Goal: Information Seeking & Learning: Learn about a topic

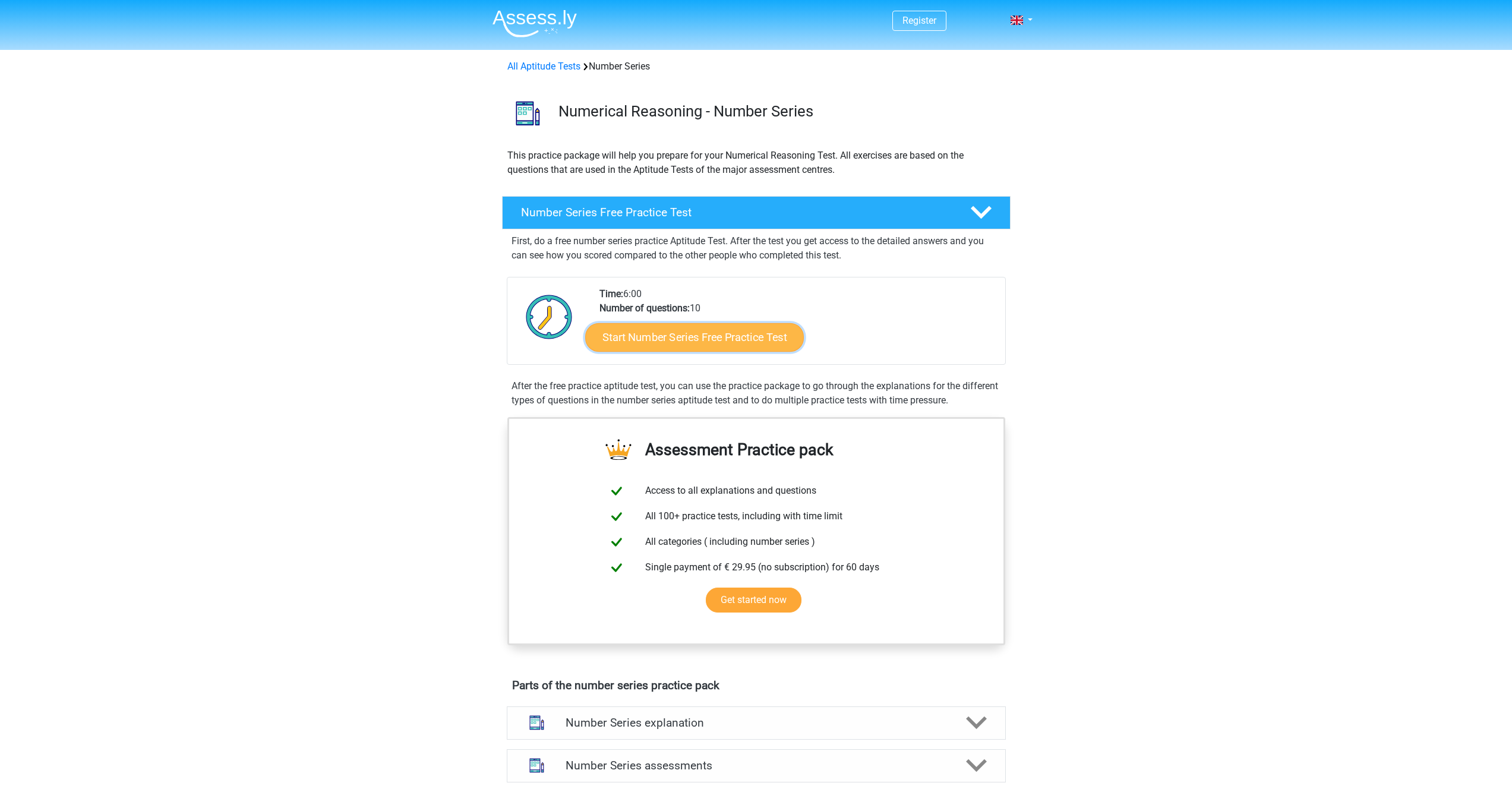
click at [654, 342] on link "Start Number Series Free Practice Test" at bounding box center [694, 337] width 219 height 29
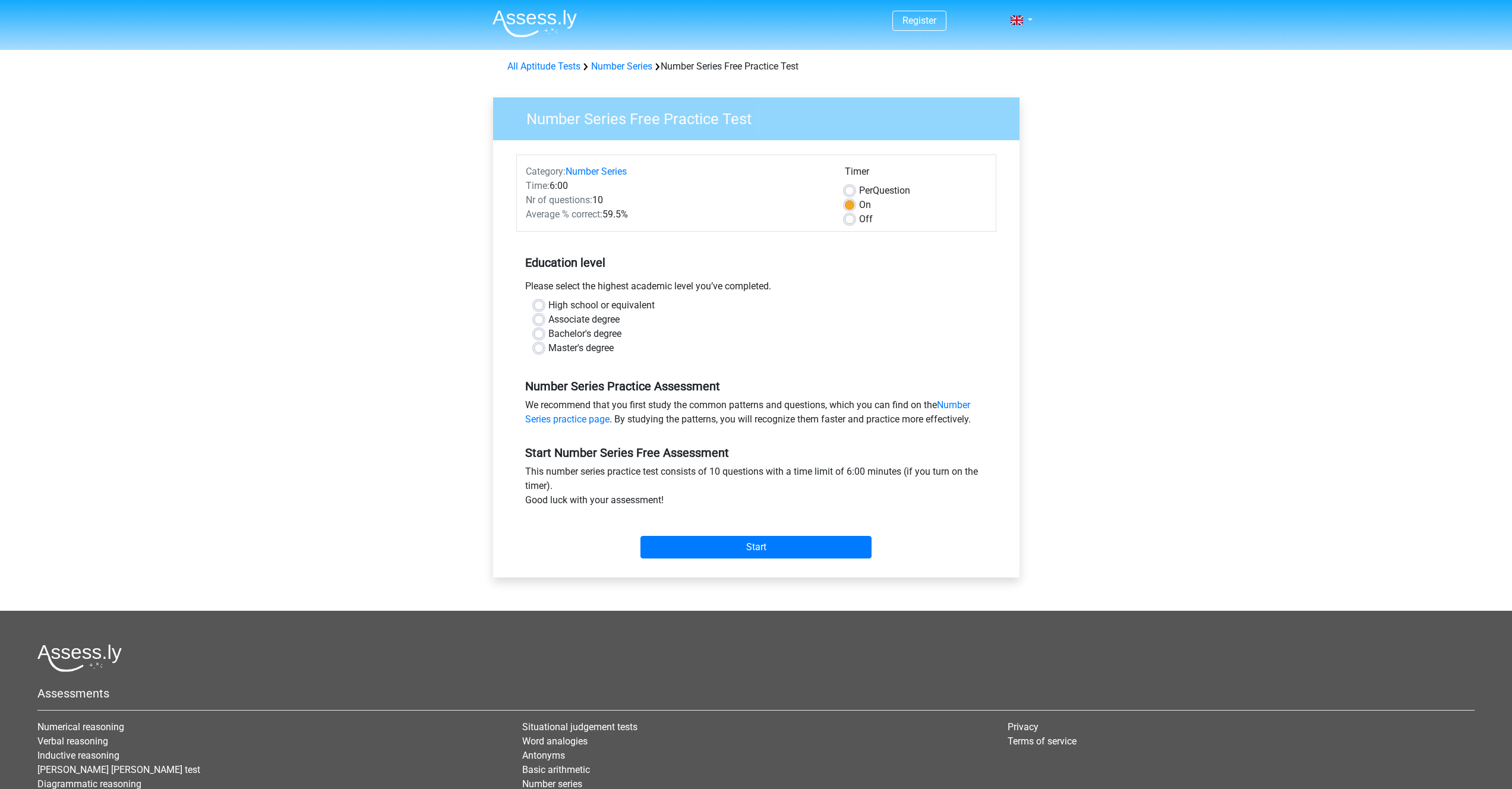
click at [649, 308] on label "High school or equivalent" at bounding box center [602, 306] width 107 height 14
click at [543, 308] on input "High school or equivalent" at bounding box center [538, 305] width 10 height 12
radio input "true"
click at [649, 308] on label "High school or equivalent" at bounding box center [602, 306] width 107 height 14
click at [543, 308] on input "High school or equivalent" at bounding box center [538, 305] width 10 height 12
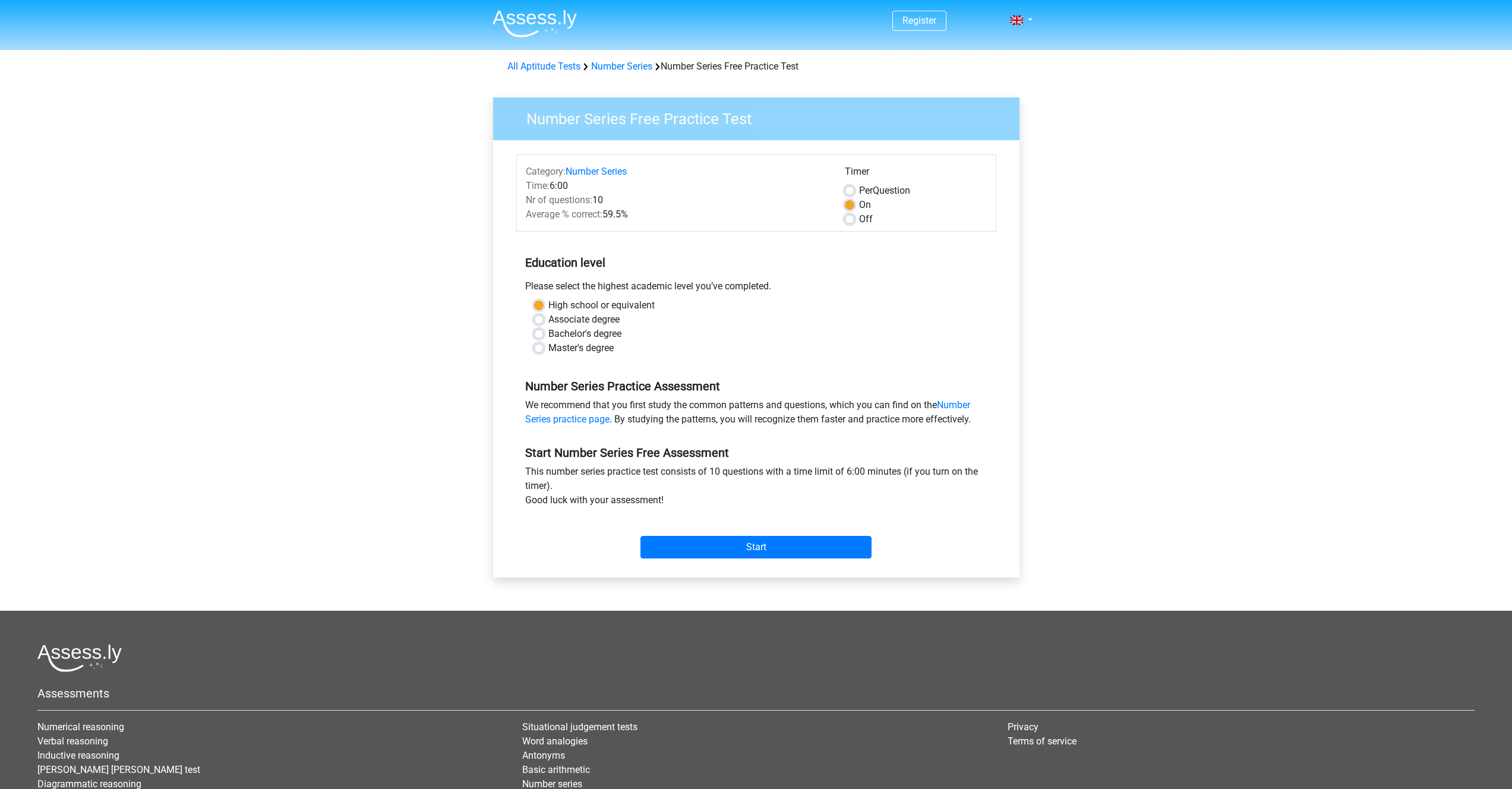
click at [676, 286] on div "Please select the highest academic level you’ve completed." at bounding box center [756, 289] width 480 height 19
click at [606, 345] on label "Master's degree" at bounding box center [581, 348] width 65 height 14
click at [543, 345] on input "Master's degree" at bounding box center [538, 347] width 10 height 12
radio input "true"
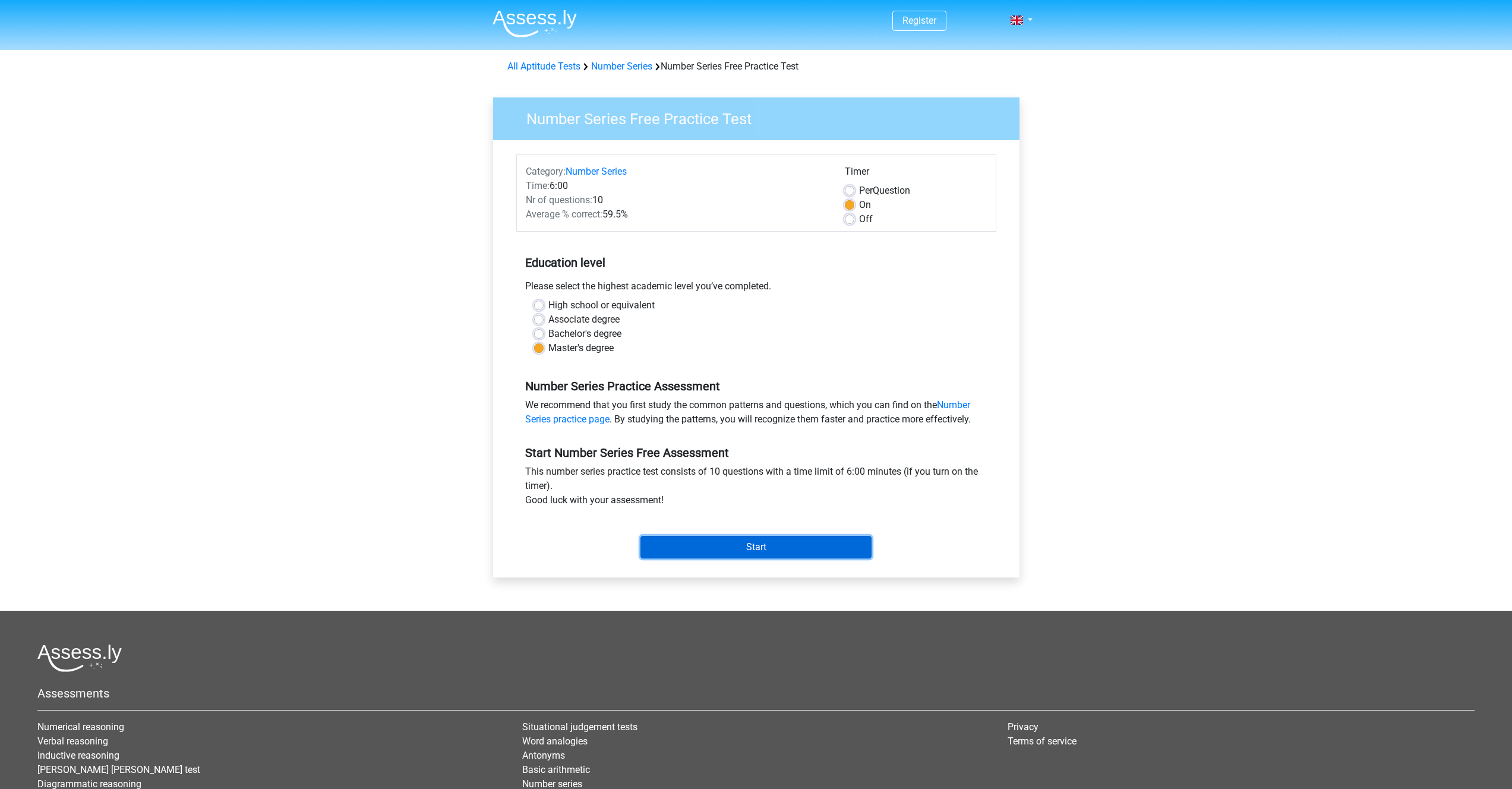
click at [753, 548] on input "Start" at bounding box center [756, 548] width 231 height 23
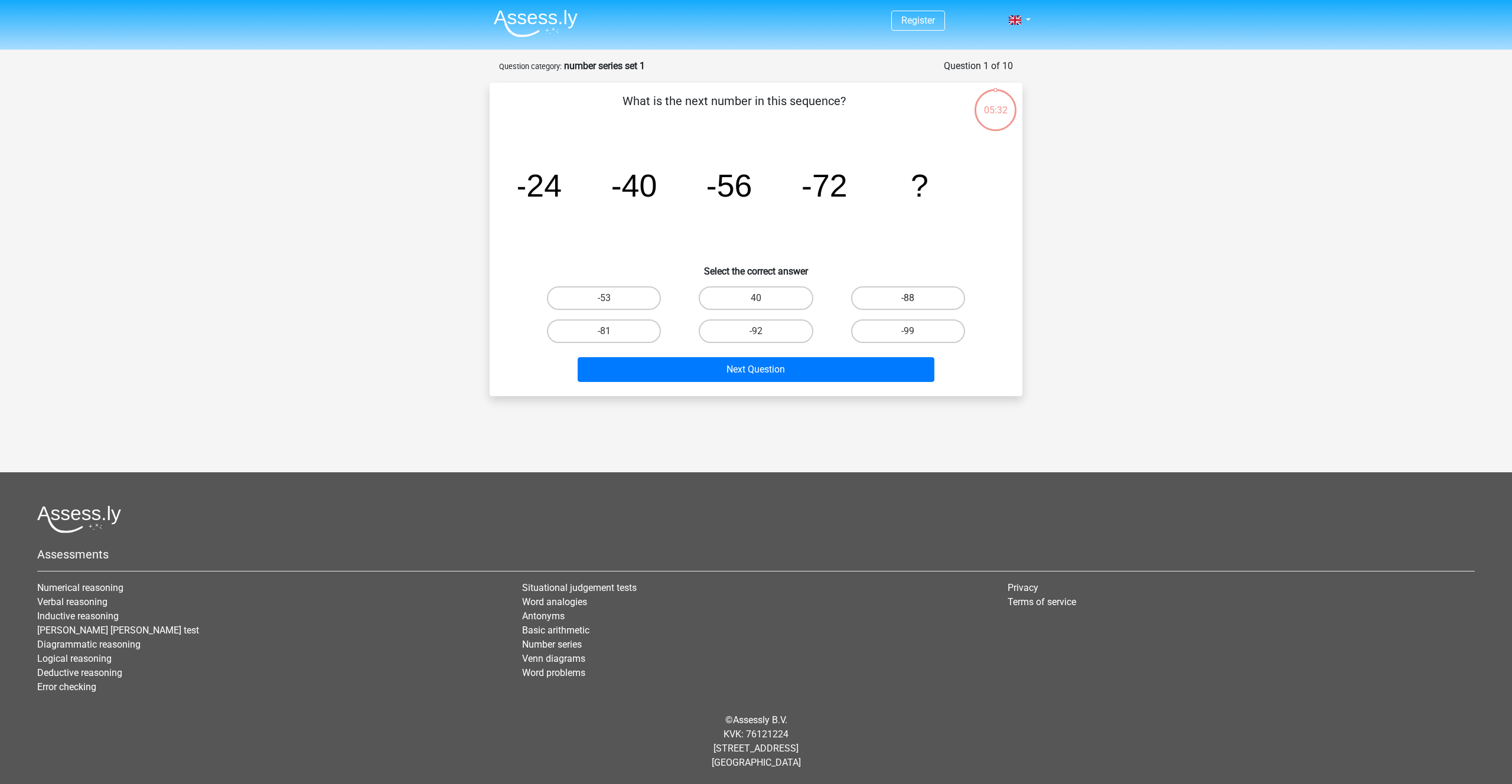
click at [932, 293] on label "-88" at bounding box center [908, 298] width 114 height 23
click at [915, 298] on input "-88" at bounding box center [911, 302] width 8 height 8
radio input "true"
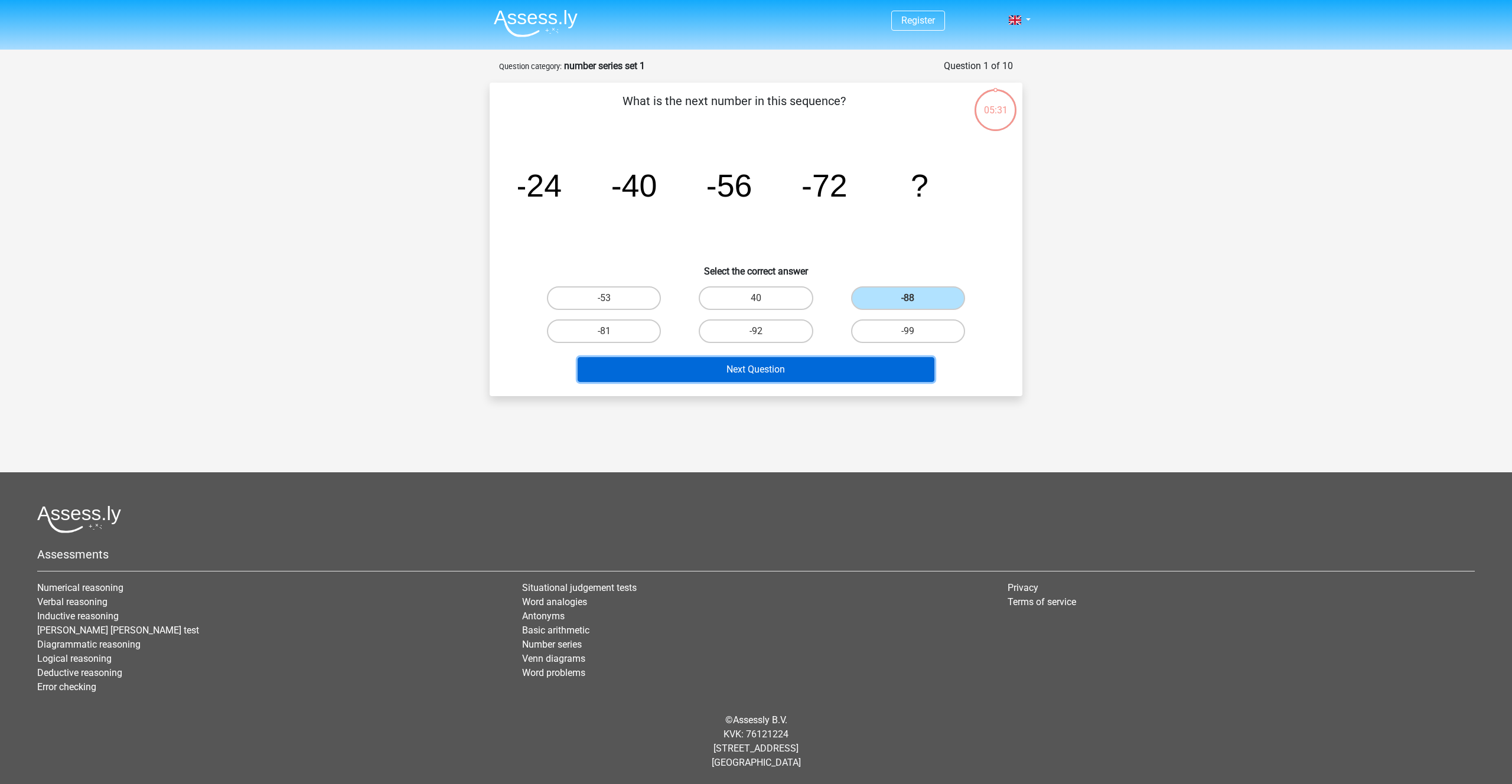
click at [912, 380] on button "Next Question" at bounding box center [756, 369] width 357 height 25
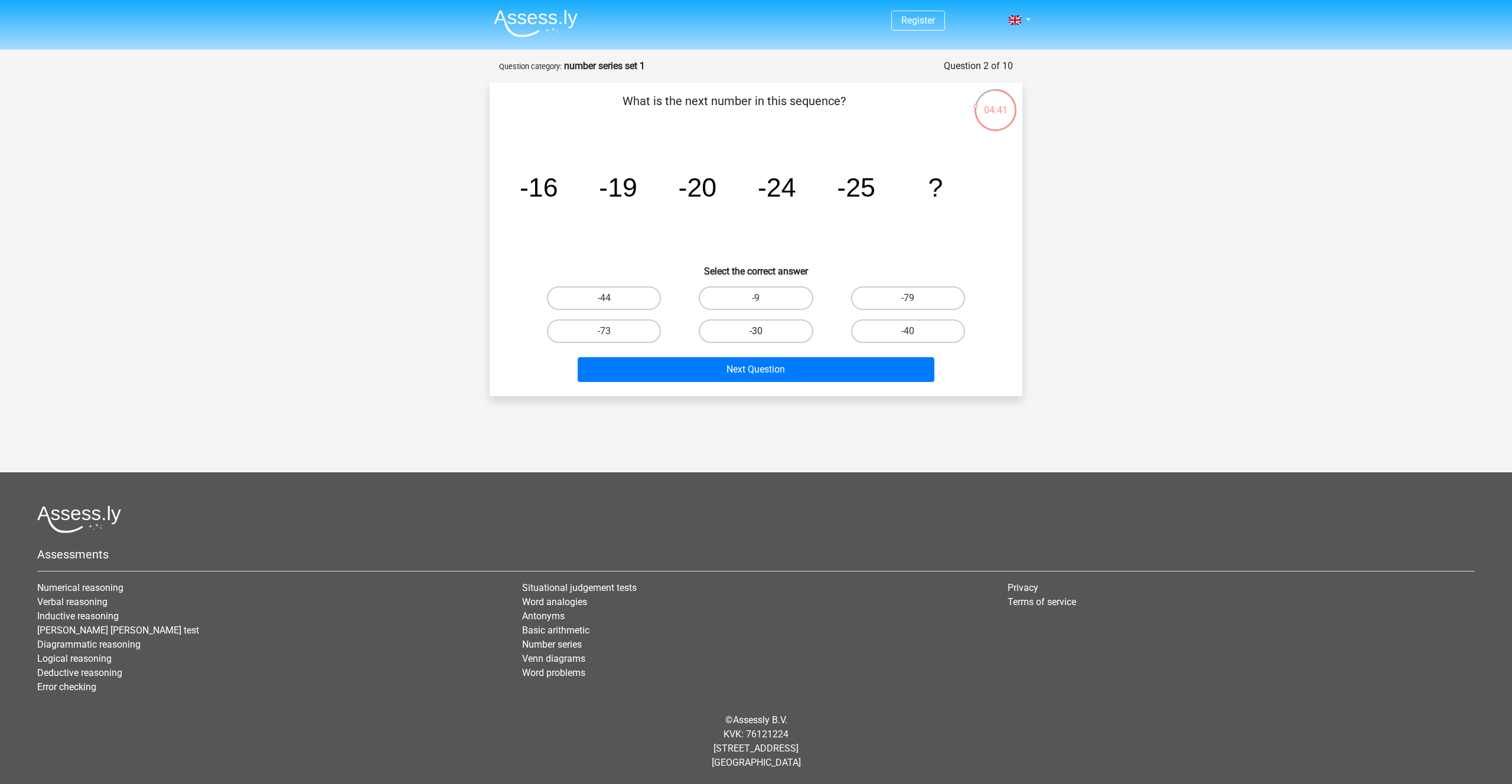
click at [755, 338] on label "-30" at bounding box center [756, 330] width 114 height 23
click at [756, 338] on input "-30" at bounding box center [759, 335] width 8 height 8
radio input "true"
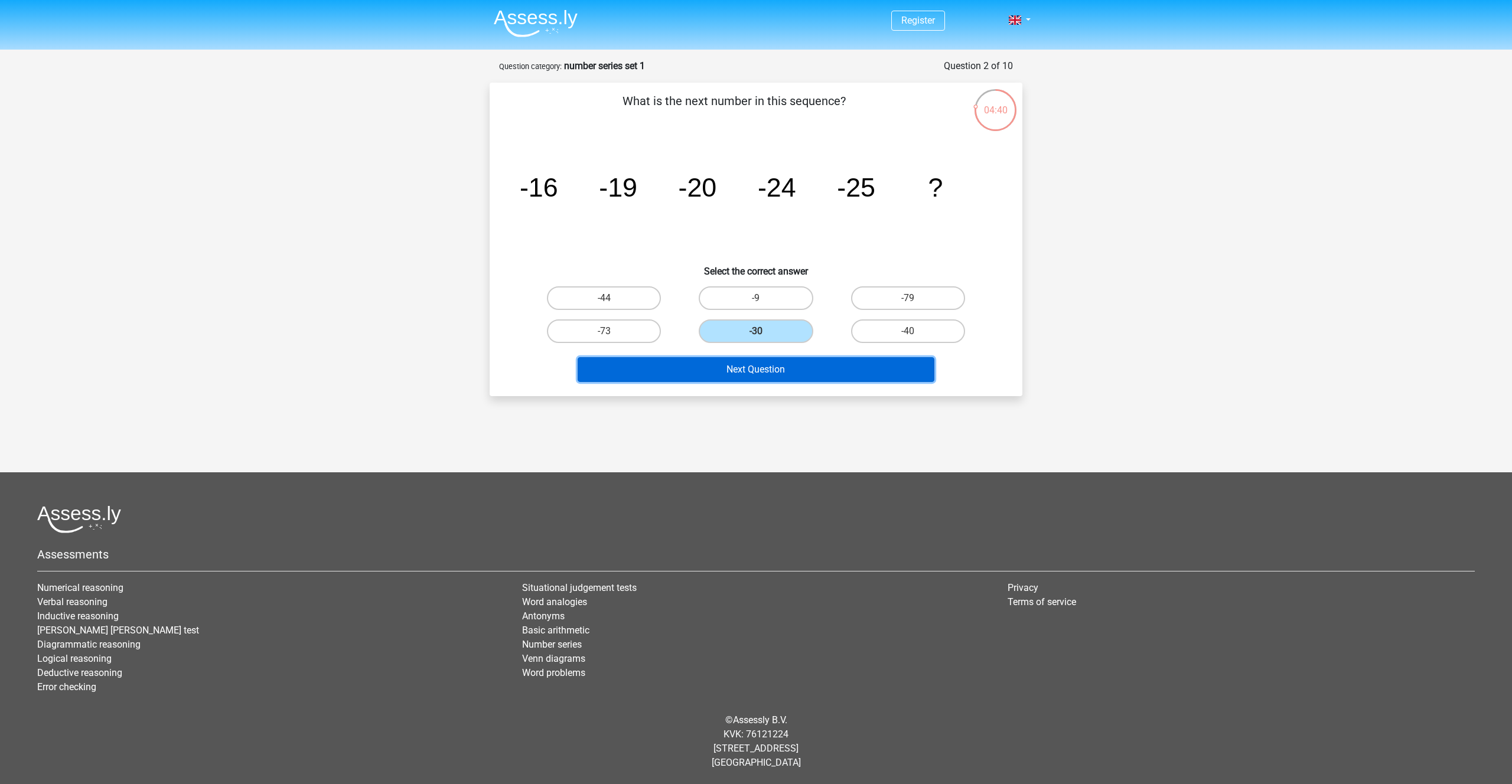
click at [752, 374] on button "Next Question" at bounding box center [756, 369] width 357 height 25
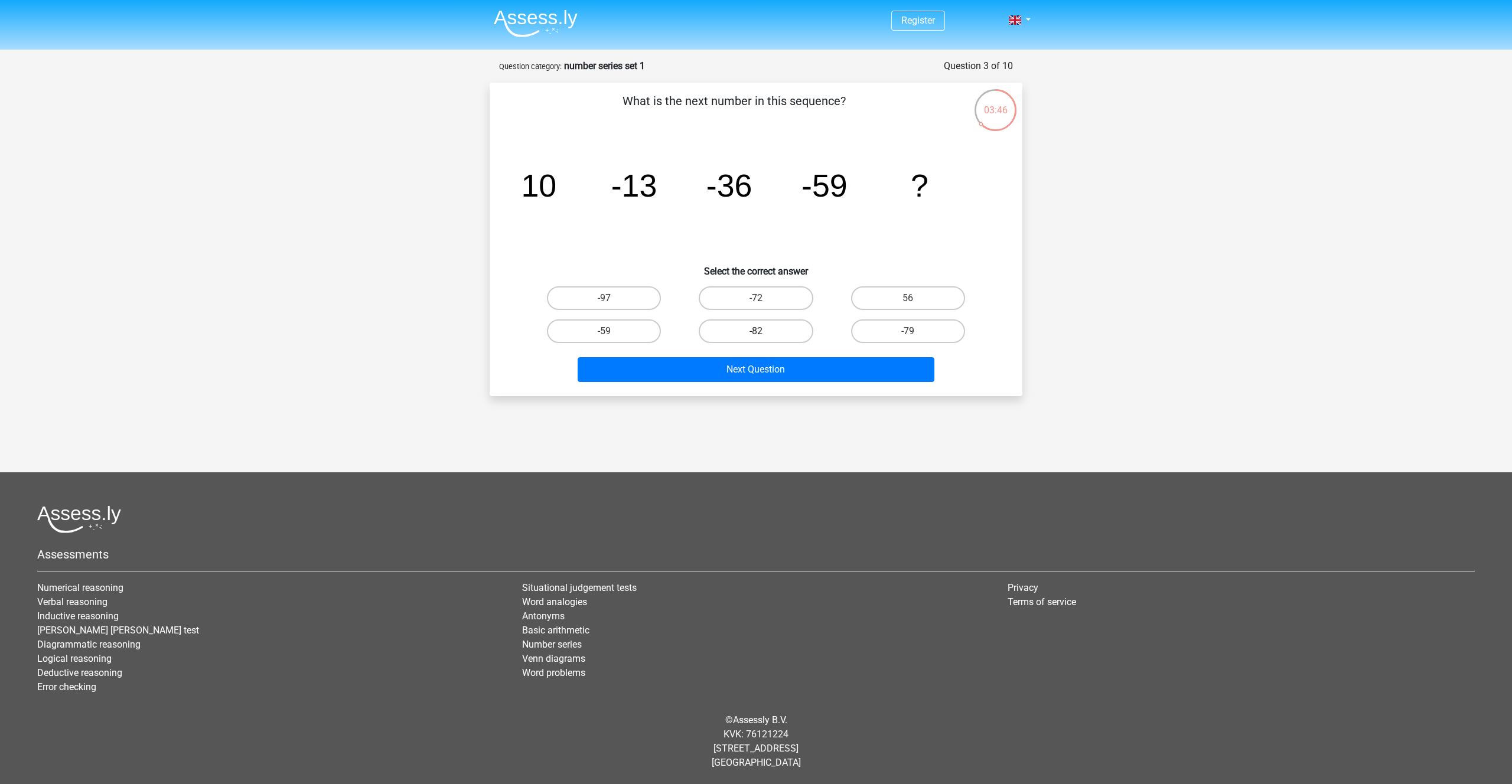
click at [733, 336] on label "-82" at bounding box center [756, 330] width 114 height 23
click at [756, 336] on input "-82" at bounding box center [759, 335] width 8 height 8
radio input "true"
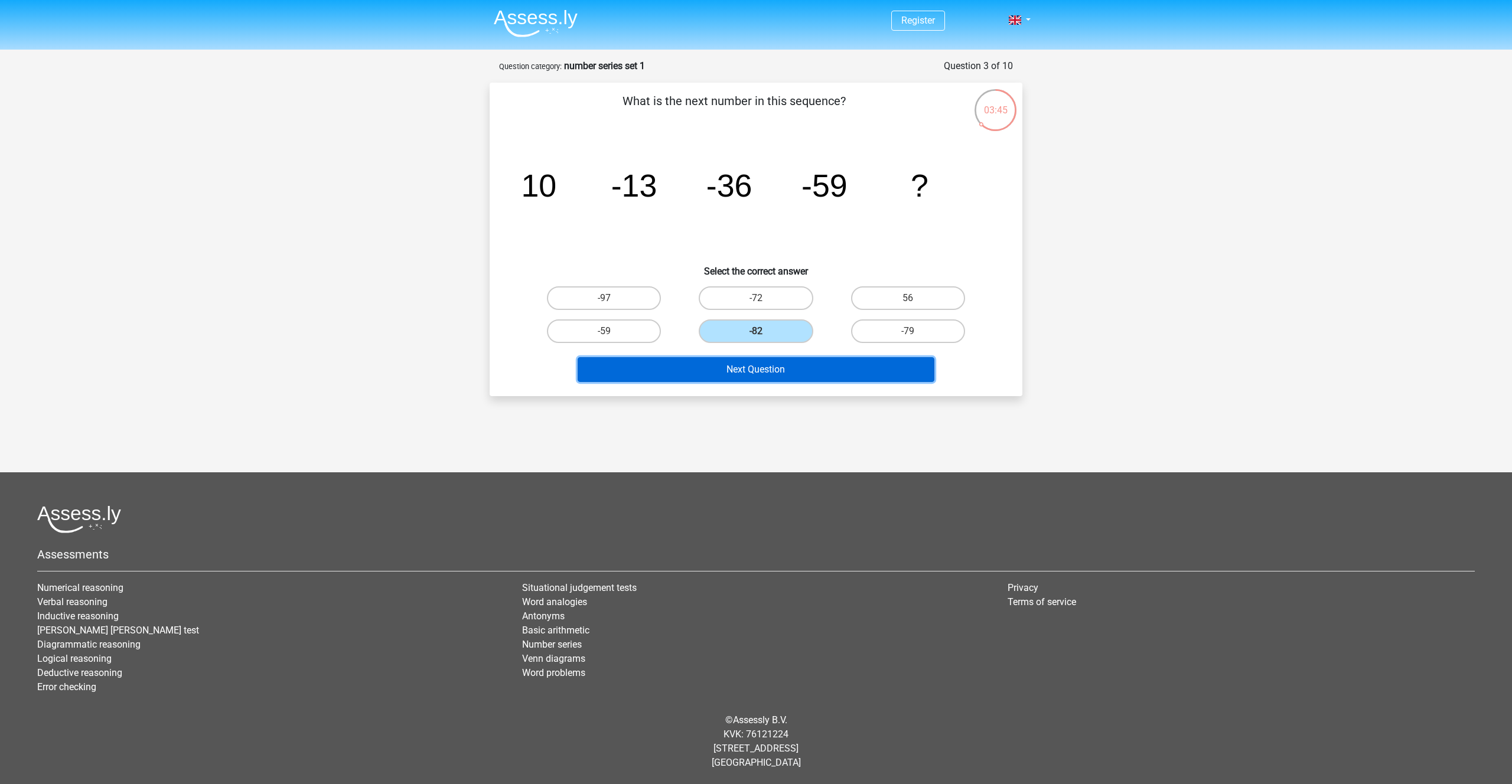
click at [770, 379] on button "Next Question" at bounding box center [756, 369] width 357 height 25
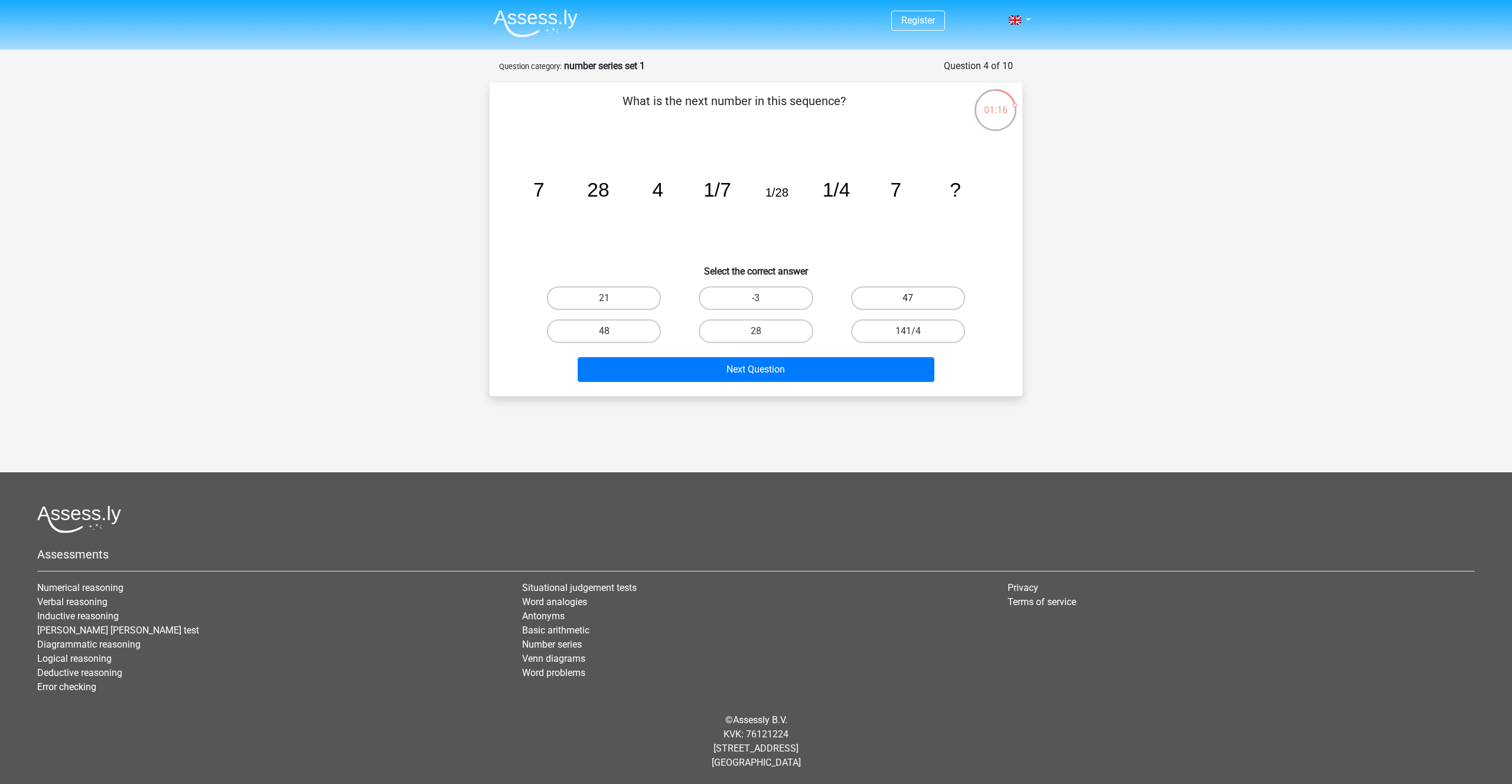
click at [939, 300] on label "47" at bounding box center [908, 298] width 114 height 23
click at [915, 300] on input "47" at bounding box center [911, 302] width 8 height 8
radio input "true"
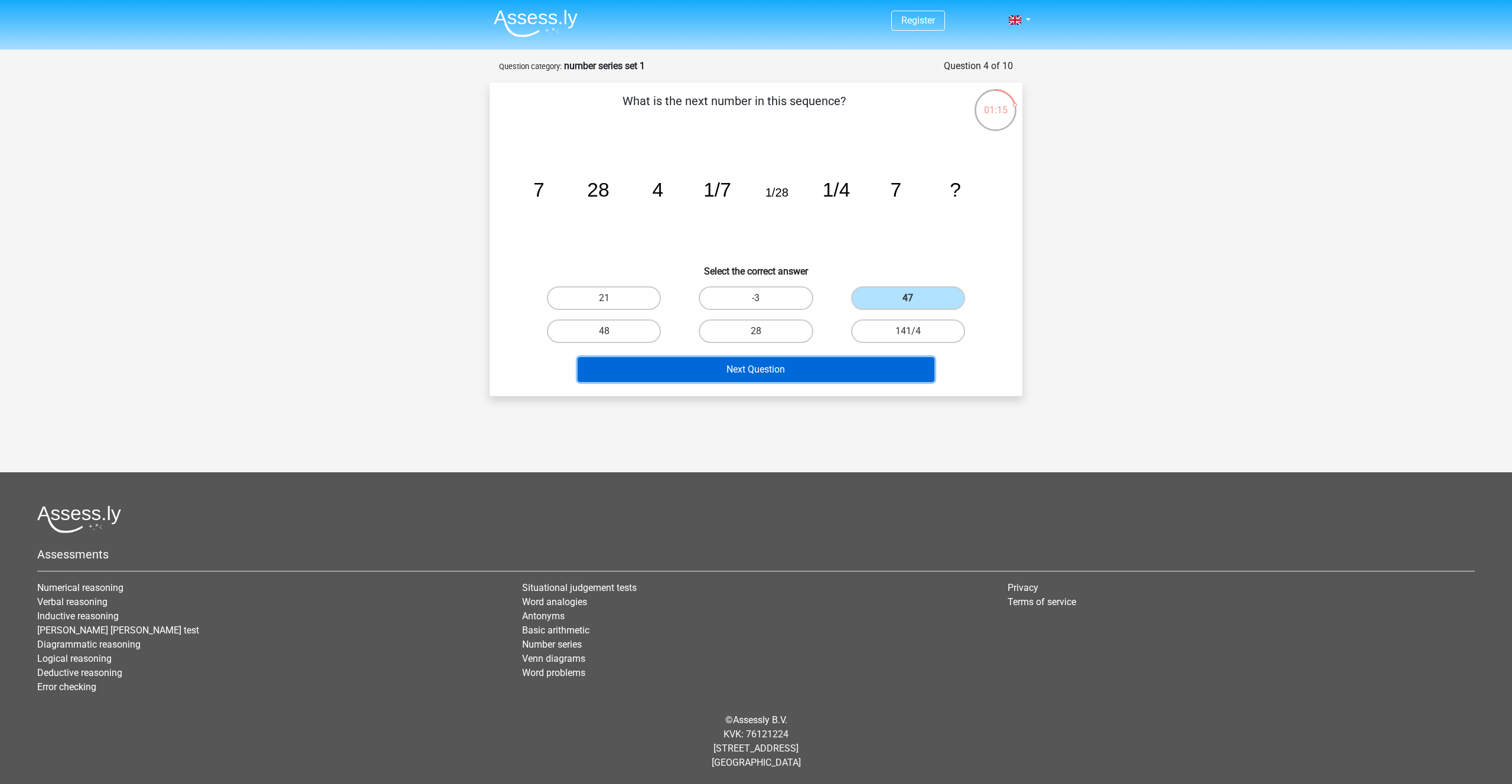
click at [858, 372] on button "Next Question" at bounding box center [756, 369] width 357 height 25
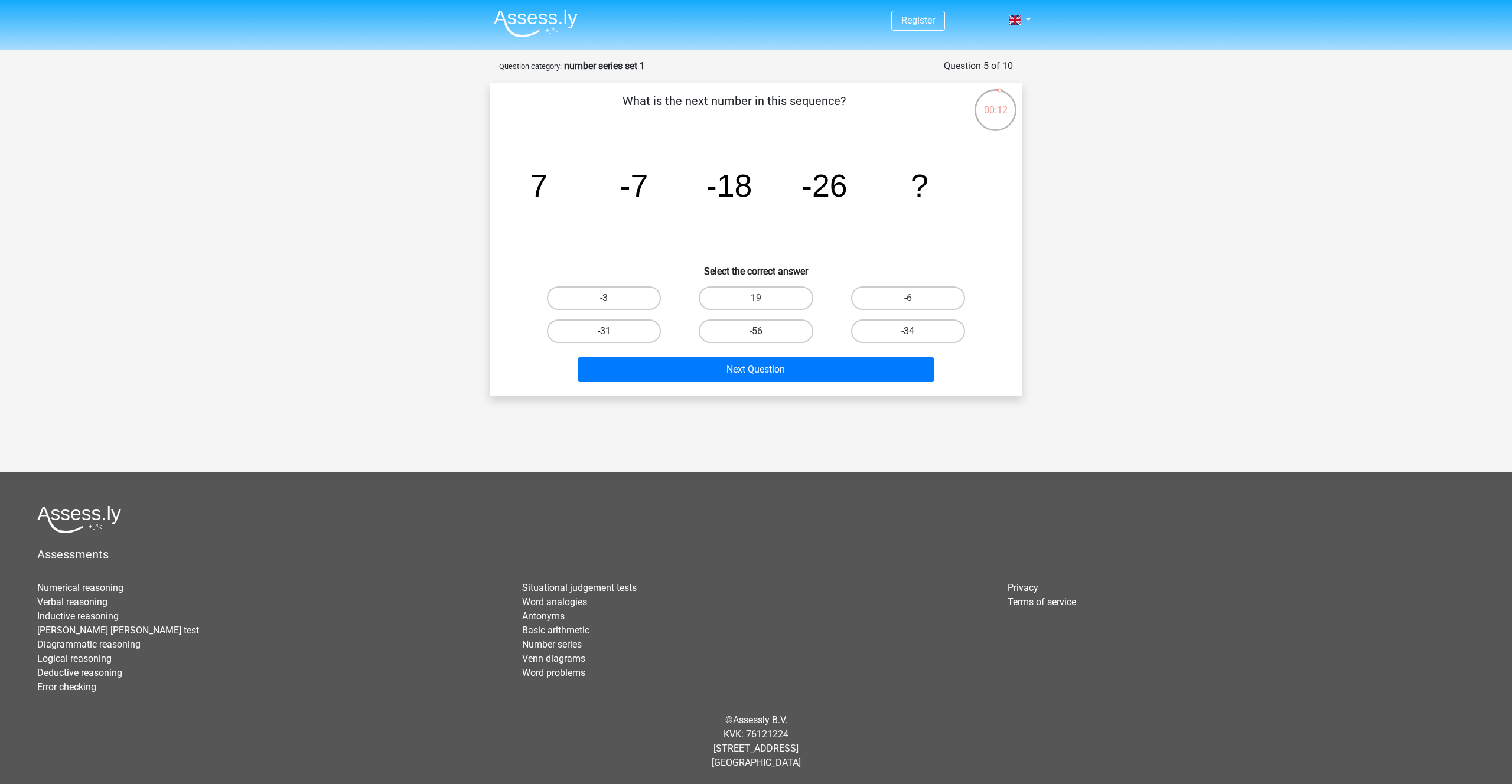
click at [606, 339] on label "-31" at bounding box center [604, 330] width 114 height 23
click at [606, 339] on input "-31" at bounding box center [607, 335] width 8 height 8
radio input "true"
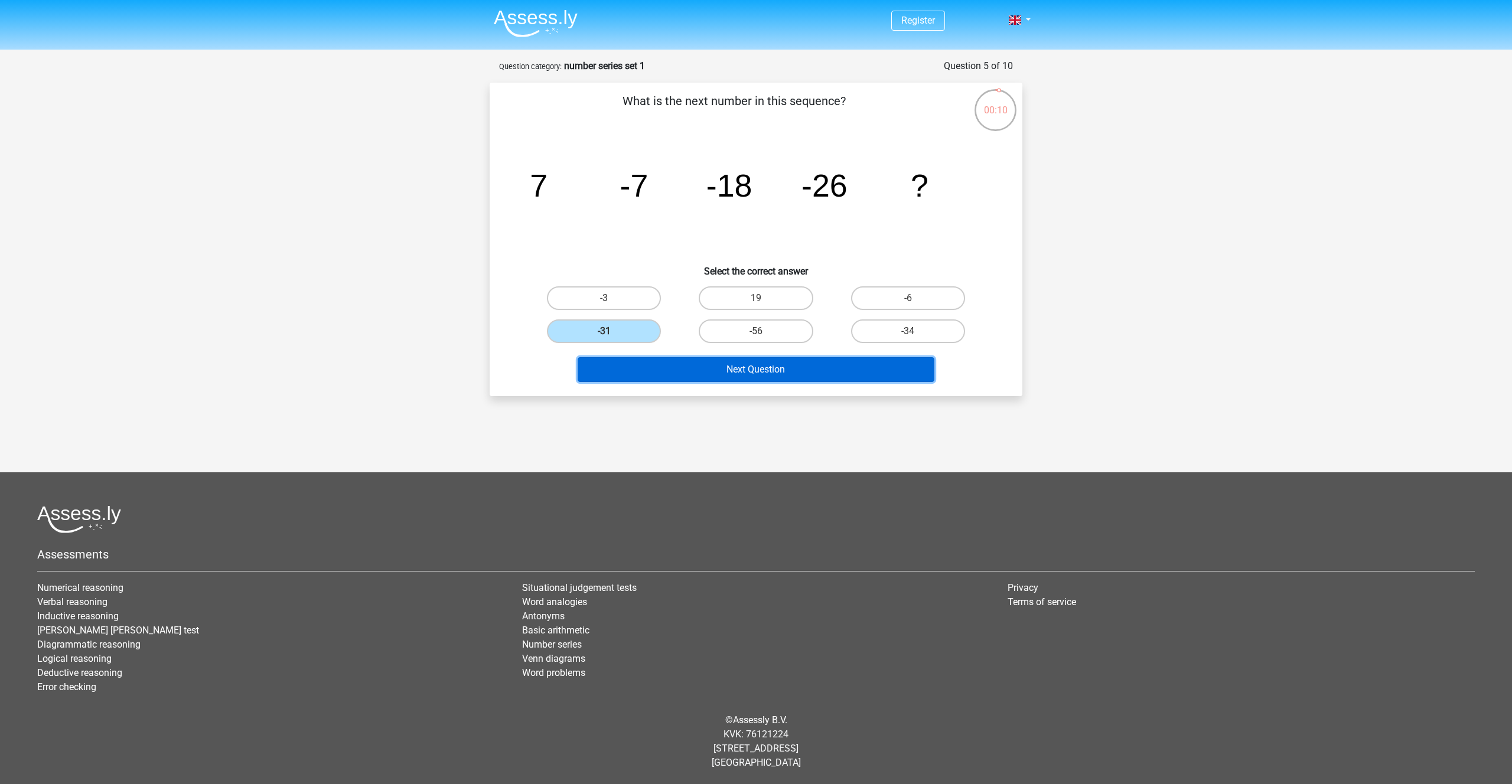
click at [815, 379] on button "Next Question" at bounding box center [756, 369] width 357 height 25
click at [850, 372] on button "Next Question" at bounding box center [756, 369] width 357 height 25
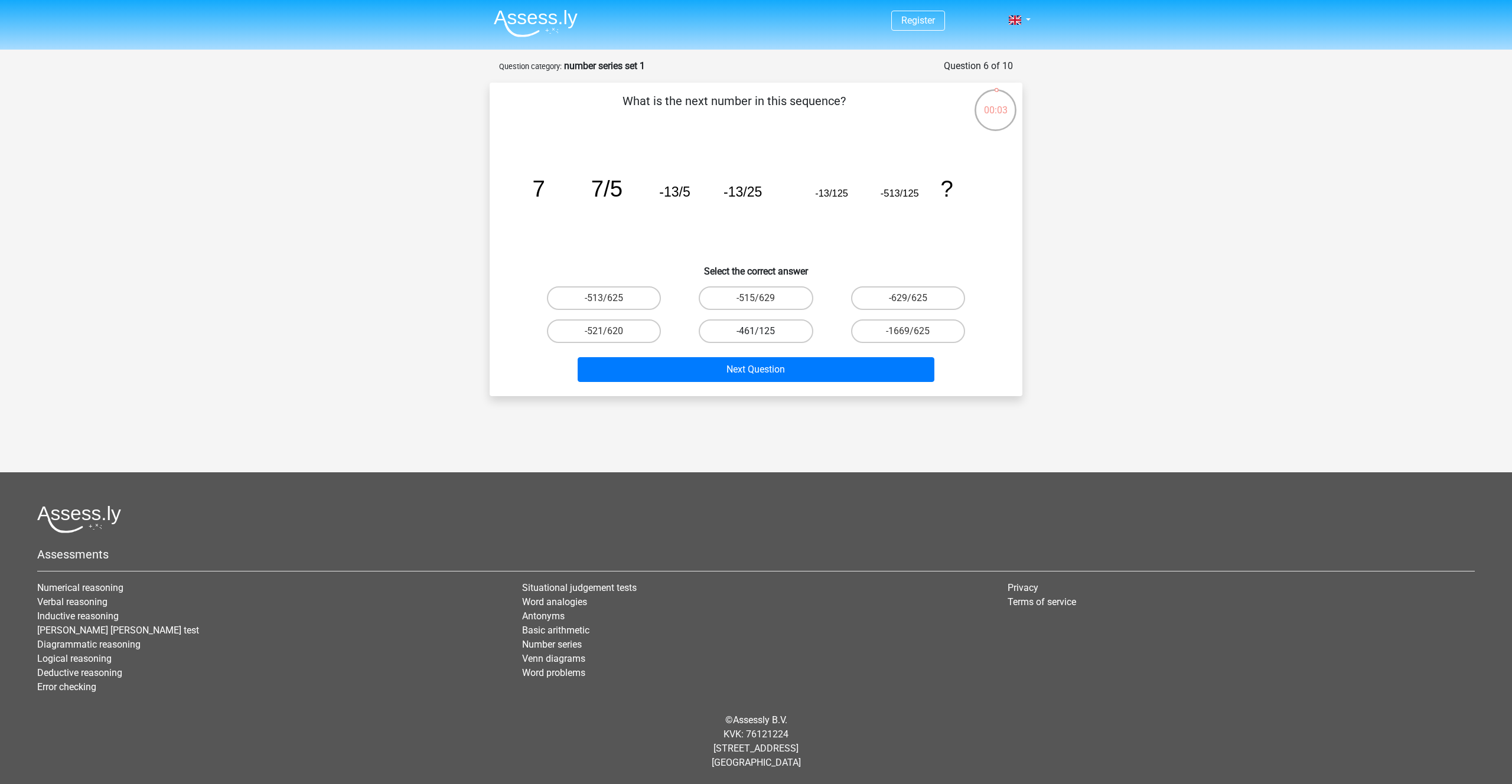
click at [788, 323] on label "-461/125" at bounding box center [756, 330] width 114 height 23
click at [763, 331] on input "-461/125" at bounding box center [759, 335] width 8 height 8
radio input "true"
click at [775, 375] on button "Next Question" at bounding box center [756, 369] width 357 height 25
